Goal: Information Seeking & Learning: Learn about a topic

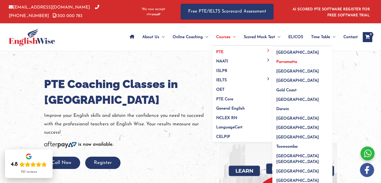
click at [281, 60] on span "Parramatta" at bounding box center [287, 62] width 21 height 4
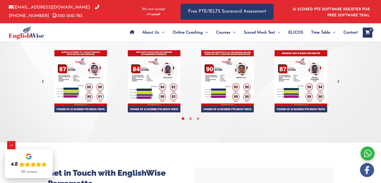
scroll to position [2241, 0]
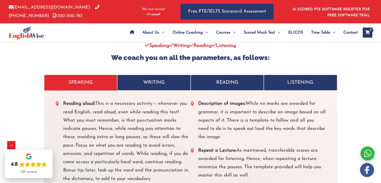
scroll to position [1947, 0]
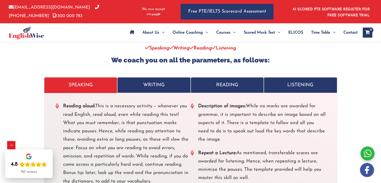
click at [122, 77] on link "WRITING" at bounding box center [153, 85] width 73 height 16
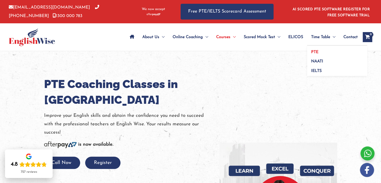
click at [316, 48] on link "PTE" at bounding box center [337, 51] width 60 height 10
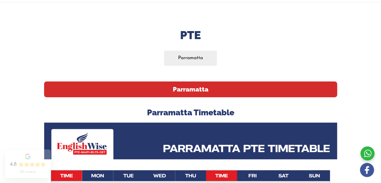
scroll to position [49, 0]
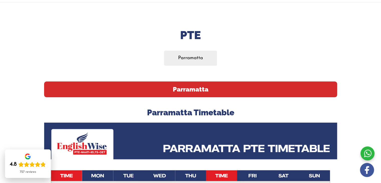
click at [193, 94] on h2 "Parramatta" at bounding box center [190, 89] width 293 height 16
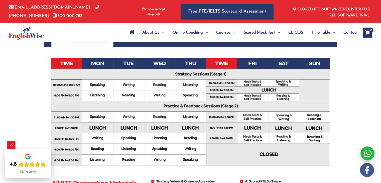
scroll to position [161, 0]
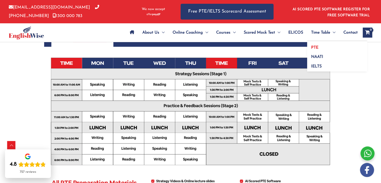
click at [314, 46] on span "PTE" at bounding box center [314, 48] width 7 height 4
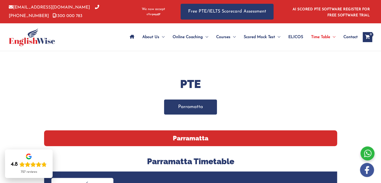
click at [204, 109] on link "Parramatta" at bounding box center [190, 107] width 53 height 15
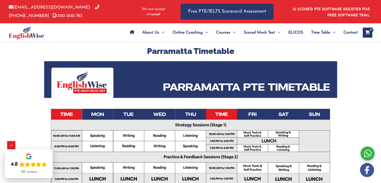
scroll to position [111, 0]
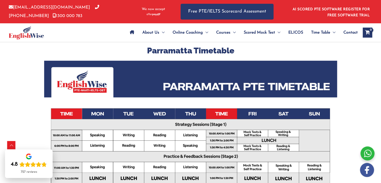
drag, startPoint x: 233, startPoint y: 52, endPoint x: 118, endPoint y: 67, distance: 116.4
click at [118, 67] on div "Parramatta Parramatta Timetable All PTE Preparation Material (Included In The C…" at bounding box center [190, 165] width 293 height 290
click at [175, 49] on h3 "Parramatta Timetable" at bounding box center [190, 50] width 293 height 11
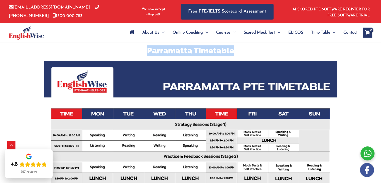
click at [175, 49] on h3 "Parramatta Timetable" at bounding box center [190, 50] width 293 height 11
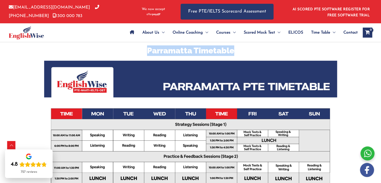
click at [175, 49] on h3 "Parramatta Timetable" at bounding box center [190, 50] width 293 height 11
click at [200, 50] on h3 "Parramatta Timetable" at bounding box center [190, 50] width 293 height 11
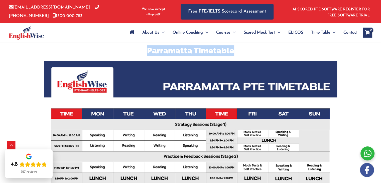
click at [200, 50] on h3 "Parramatta Timetable" at bounding box center [190, 50] width 293 height 11
click at [178, 52] on h3 "Parramatta Timetable" at bounding box center [190, 50] width 293 height 11
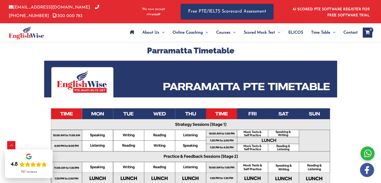
click at [179, 52] on h3 "Parramatta Timetable" at bounding box center [190, 50] width 293 height 11
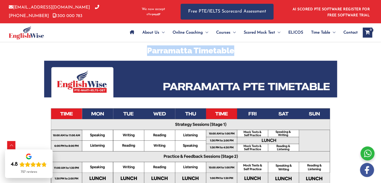
click at [179, 52] on h3 "Parramatta Timetable" at bounding box center [190, 50] width 293 height 11
click at [182, 52] on h3 "Parramatta Timetable" at bounding box center [190, 50] width 293 height 11
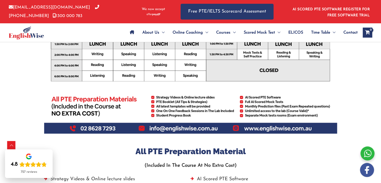
scroll to position [246, 0]
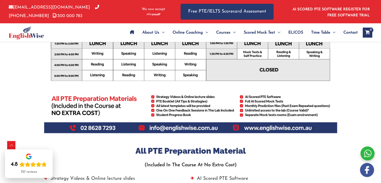
click at [165, 154] on h3 "All PTE Preparation Material" at bounding box center [190, 151] width 293 height 11
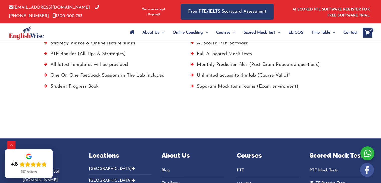
scroll to position [347, 0]
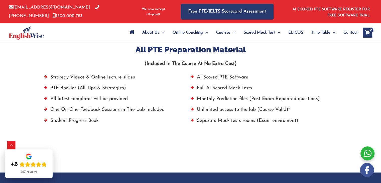
click at [235, 121] on li "Separate Mock tests rooms (Exam enviroment)" at bounding box center [264, 122] width 147 height 11
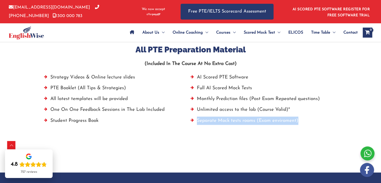
click at [235, 121] on li "Separate Mock tests rooms (Exam enviroment)" at bounding box center [264, 122] width 147 height 11
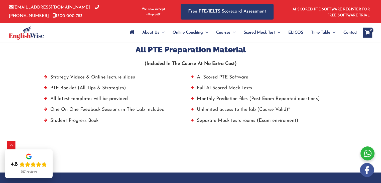
click at [235, 121] on li "Separate Mock tests rooms (Exam enviroment)" at bounding box center [264, 122] width 147 height 11
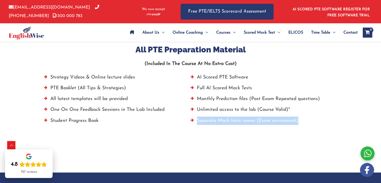
click at [235, 121] on li "Separate Mock tests rooms (Exam enviroment)" at bounding box center [264, 122] width 147 height 11
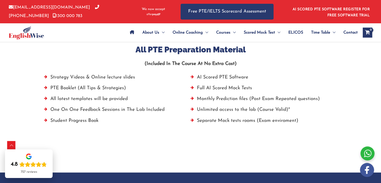
click at [231, 109] on li "Unlimited access to the lab (Course Valid)*" at bounding box center [264, 111] width 147 height 11
click at [231, 110] on li "Unlimited access to the lab (Course Valid)*" at bounding box center [264, 111] width 147 height 11
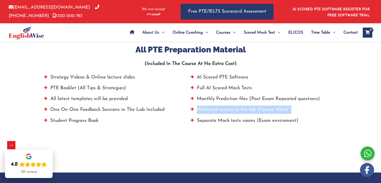
click at [231, 110] on li "Unlimited access to the lab (Course Valid)*" at bounding box center [264, 111] width 147 height 11
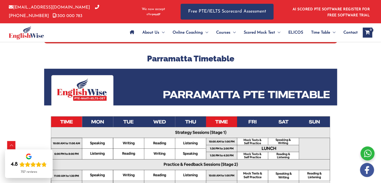
scroll to position [103, 0]
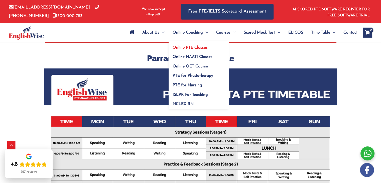
click at [194, 47] on span "Online PTE Classes" at bounding box center [190, 48] width 35 height 4
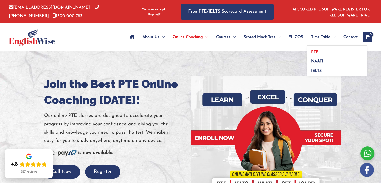
click at [315, 49] on link "PTE" at bounding box center [337, 51] width 60 height 10
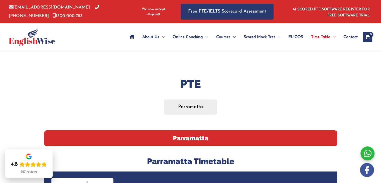
scroll to position [1, 0]
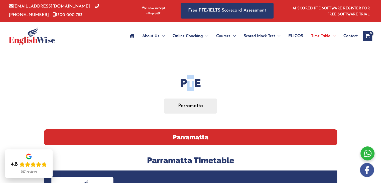
drag, startPoint x: 197, startPoint y: 88, endPoint x: 188, endPoint y: 87, distance: 9.0
click at [188, 87] on h1 "PTE" at bounding box center [190, 83] width 293 height 16
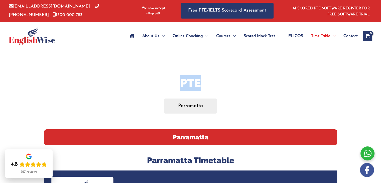
click at [181, 85] on h1 "PTE" at bounding box center [190, 83] width 293 height 16
drag, startPoint x: 181, startPoint y: 84, endPoint x: 236, endPoint y: 89, distance: 55.8
click at [236, 89] on h1 "PTE" at bounding box center [190, 83] width 293 height 16
drag, startPoint x: 217, startPoint y: 88, endPoint x: 178, endPoint y: 86, distance: 39.1
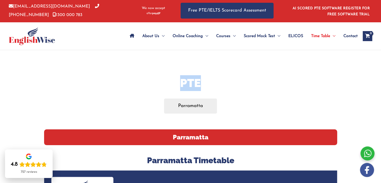
click at [178, 86] on h1 "PTE" at bounding box center [190, 83] width 293 height 16
drag, startPoint x: 180, startPoint y: 86, endPoint x: 231, endPoint y: 84, distance: 50.9
click at [231, 84] on h1 "PTE" at bounding box center [190, 83] width 293 height 16
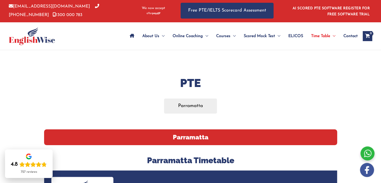
drag, startPoint x: 201, startPoint y: 83, endPoint x: 177, endPoint y: 96, distance: 26.9
click at [181, 90] on h1 "PTE" at bounding box center [190, 83] width 293 height 16
click at [191, 82] on h1 "PTE" at bounding box center [190, 83] width 293 height 16
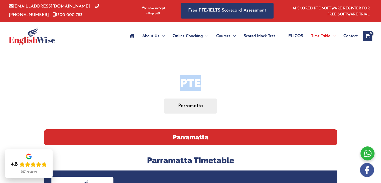
click at [191, 82] on h1 "PTE" at bounding box center [190, 83] width 293 height 16
drag, startPoint x: 191, startPoint y: 81, endPoint x: 180, endPoint y: 79, distance: 11.1
click at [180, 79] on h1 "PTE" at bounding box center [190, 83] width 293 height 16
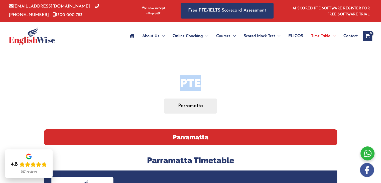
drag, startPoint x: 180, startPoint y: 79, endPoint x: 224, endPoint y: 84, distance: 43.9
click at [224, 84] on h1 "PTE" at bounding box center [190, 83] width 293 height 16
drag, startPoint x: 208, startPoint y: 82, endPoint x: 153, endPoint y: 69, distance: 55.7
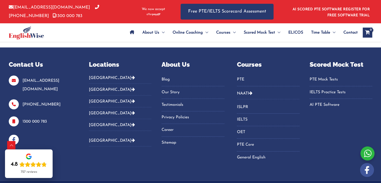
scroll to position [476, 0]
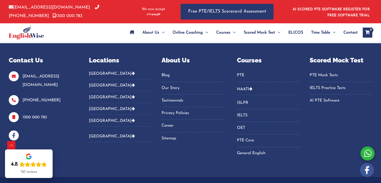
click at [245, 77] on link "PTE" at bounding box center [268, 75] width 63 height 8
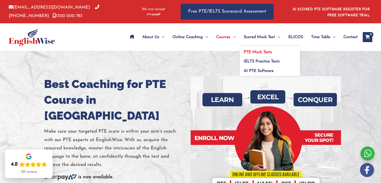
click at [261, 54] on link "PTE Mock Tests" at bounding box center [270, 51] width 60 height 10
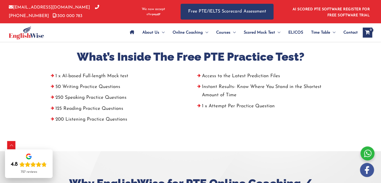
scroll to position [190, 0]
click at [222, 54] on h2 "What’s Inside The Free PTE Practice Test?" at bounding box center [191, 56] width 286 height 15
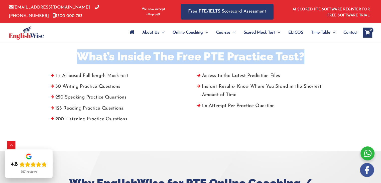
click at [222, 54] on h2 "What’s Inside The Free PTE Practice Test?" at bounding box center [191, 56] width 286 height 15
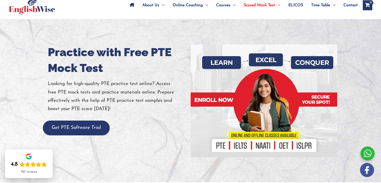
scroll to position [35, 0]
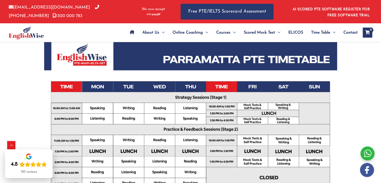
scroll to position [170, 0]
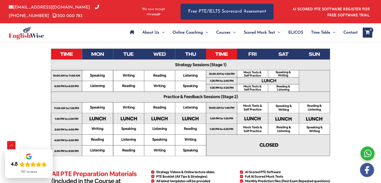
click at [239, 100] on img at bounding box center [190, 104] width 293 height 207
